Goal: Transaction & Acquisition: Purchase product/service

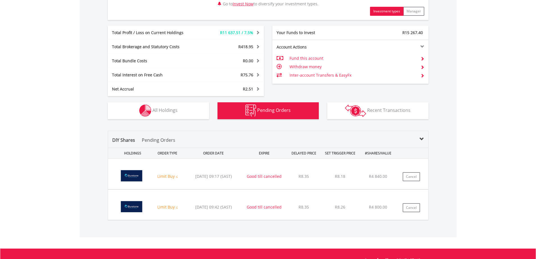
scroll to position [304, 0]
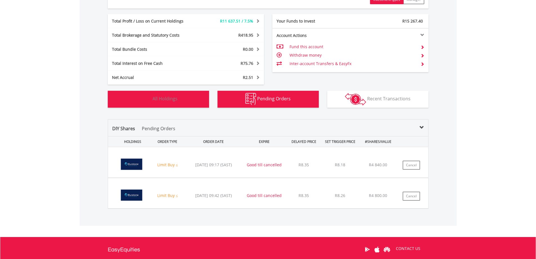
click at [164, 98] on span "All Holdings" at bounding box center [164, 98] width 25 height 6
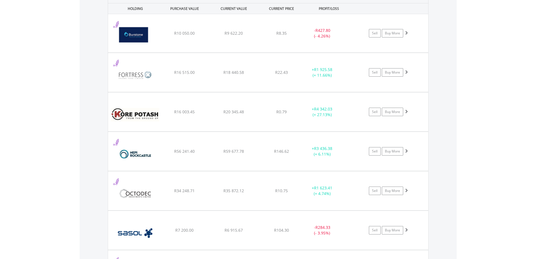
scroll to position [429, 0]
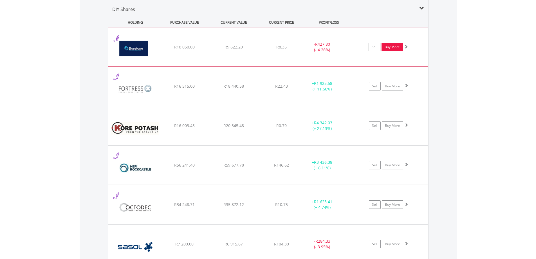
click at [390, 46] on link "Buy More" at bounding box center [392, 47] width 21 height 8
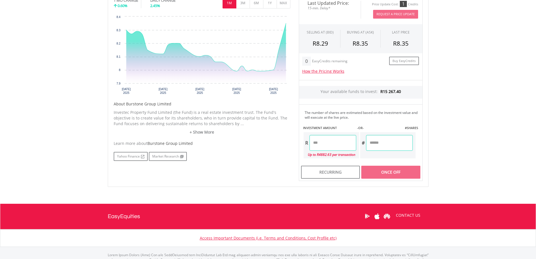
scroll to position [197, 0]
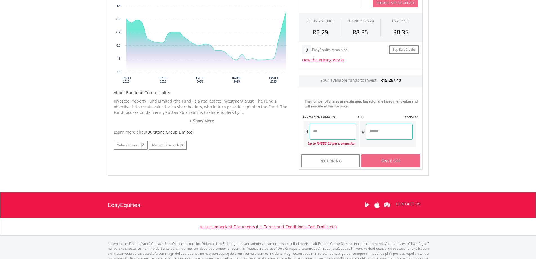
click at [332, 131] on input "number" at bounding box center [333, 132] width 47 height 16
click at [391, 160] on div "Last Updated Price: 15-min. Delay* Price Update Cost: 1 Credits Request A Price…" at bounding box center [361, 77] width 132 height 186
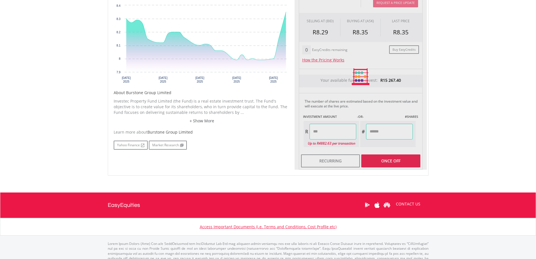
type input "*******"
type input "********"
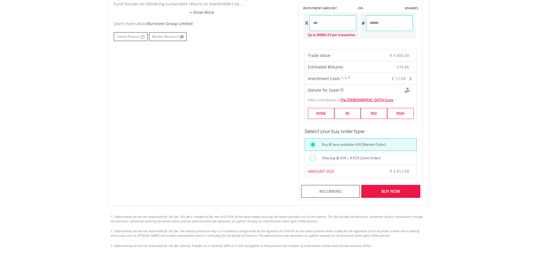
scroll to position [310, 0]
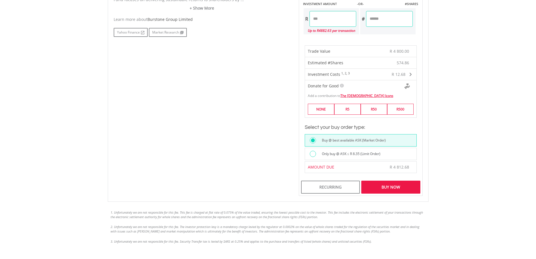
click at [313, 153] on div at bounding box center [313, 154] width 6 height 6
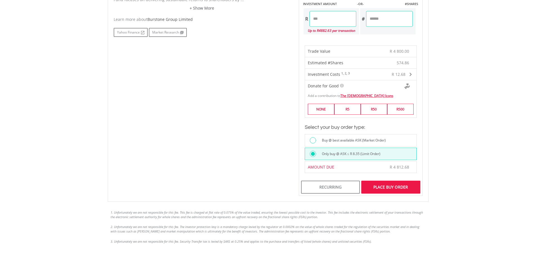
click at [395, 187] on div "Place Buy Order" at bounding box center [390, 186] width 59 height 13
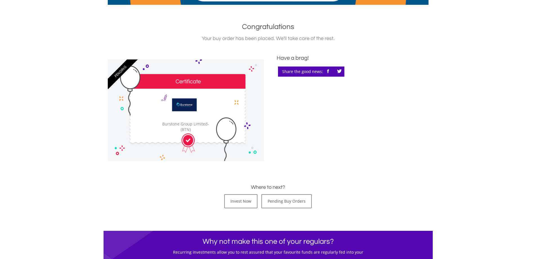
scroll to position [169, 0]
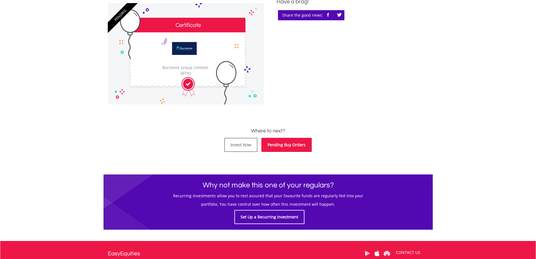
click at [280, 143] on link "Pending Buy Orders" at bounding box center [286, 145] width 50 height 14
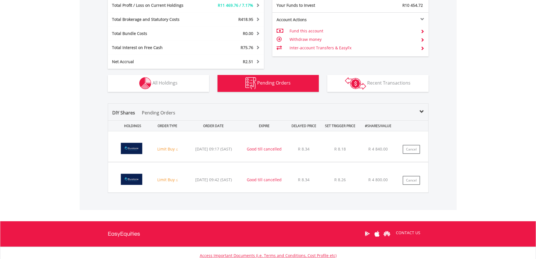
scroll to position [321, 0]
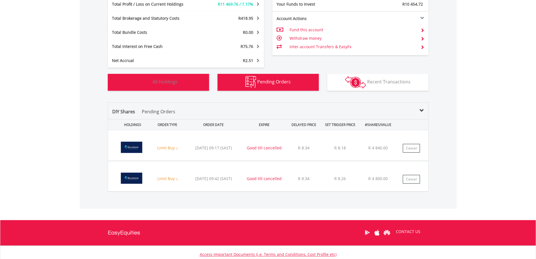
click at [174, 80] on span "All Holdings" at bounding box center [164, 82] width 25 height 6
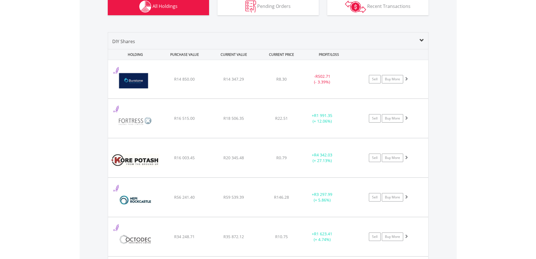
scroll to position [288, 0]
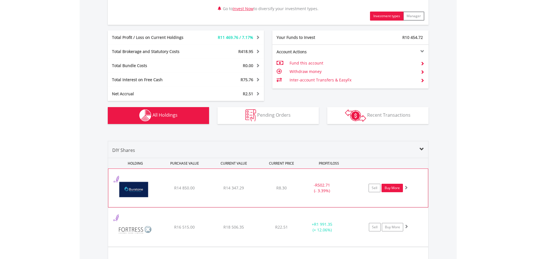
click at [392, 187] on link "Buy More" at bounding box center [392, 187] width 21 height 8
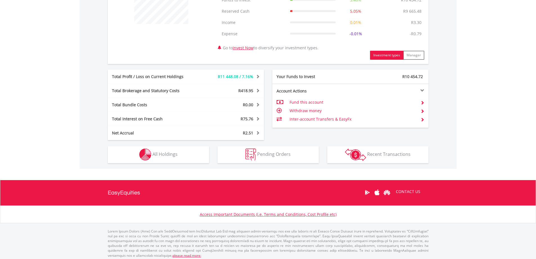
scroll to position [251, 0]
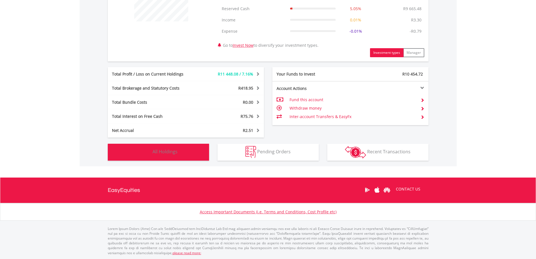
click at [165, 151] on span "All Holdings" at bounding box center [164, 151] width 25 height 6
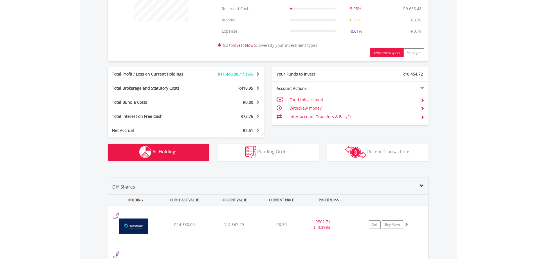
scroll to position [429, 0]
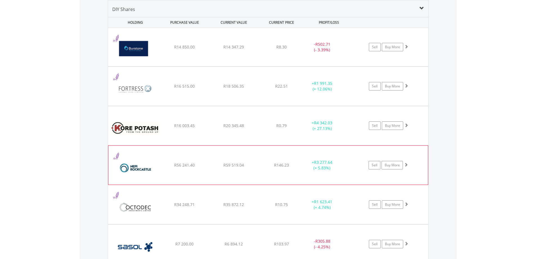
click at [133, 167] on img at bounding box center [135, 167] width 48 height 30
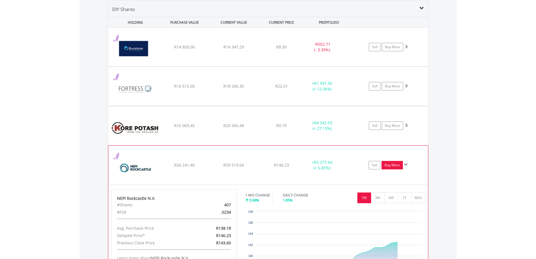
click at [392, 163] on link "Buy More" at bounding box center [392, 165] width 21 height 8
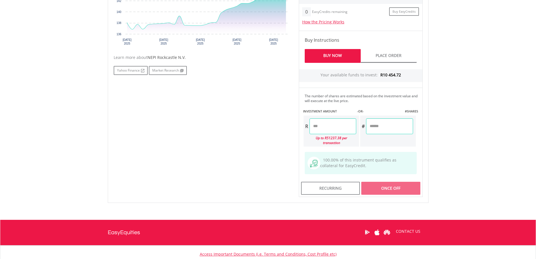
scroll to position [253, 0]
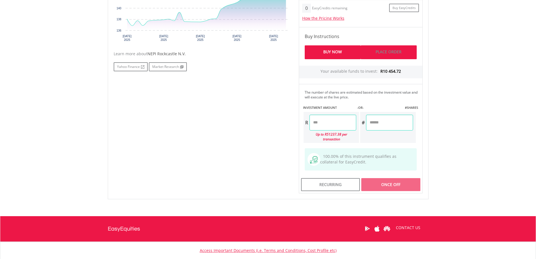
click at [395, 52] on link "Place Order" at bounding box center [389, 52] width 56 height 14
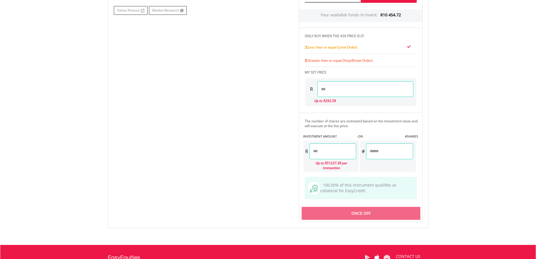
scroll to position [281, 0]
